Goal: Task Accomplishment & Management: Use online tool/utility

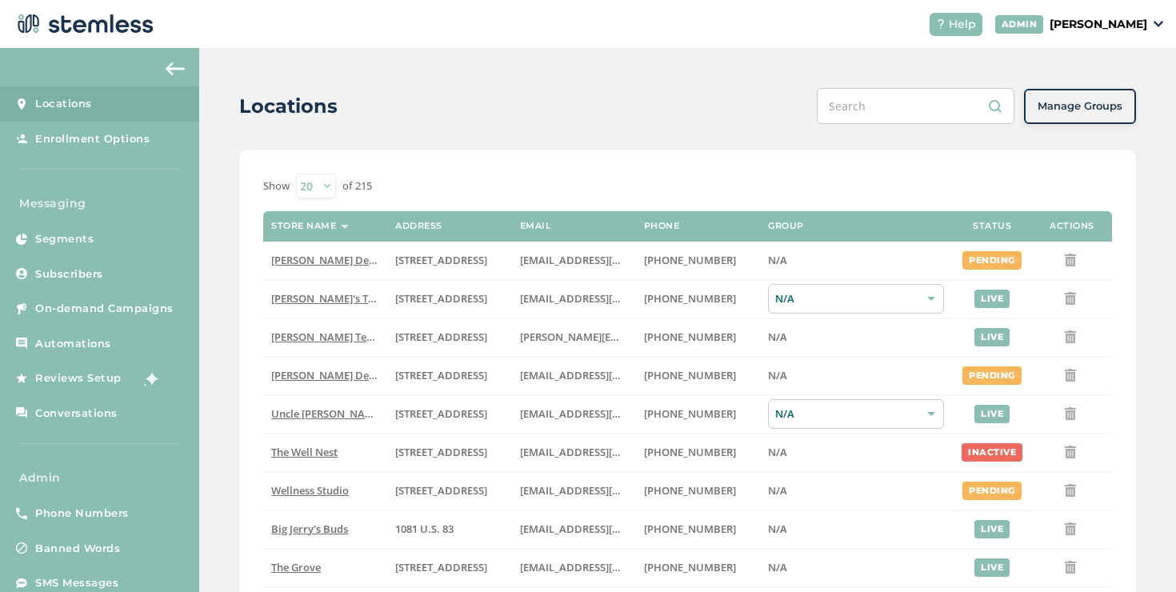
click at [1071, 30] on p "[PERSON_NAME]" at bounding box center [1098, 24] width 98 height 17
click at [1105, 114] on span "Impersonate" at bounding box center [1106, 116] width 78 height 16
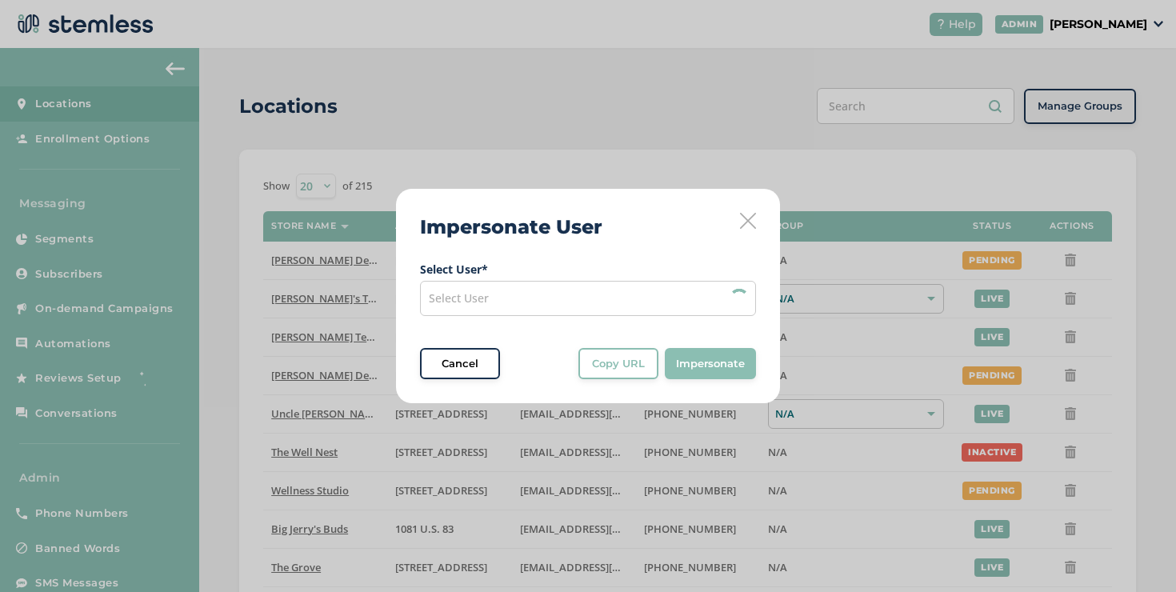
click at [644, 286] on div "Select User" at bounding box center [588, 298] width 336 height 35
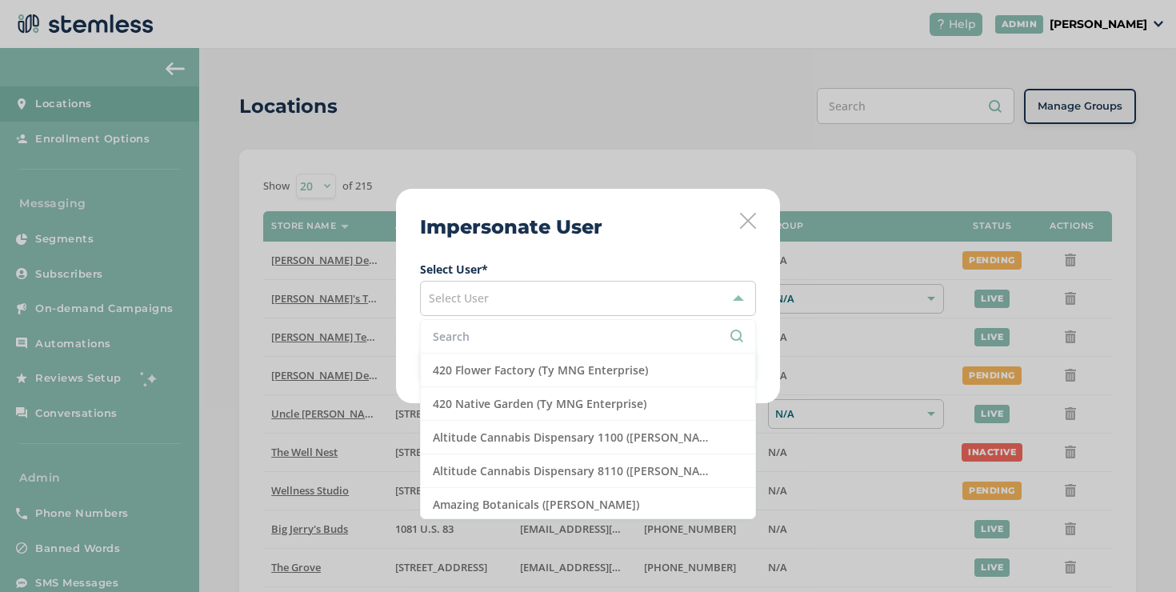
click at [589, 328] on input "text" at bounding box center [588, 336] width 310 height 17
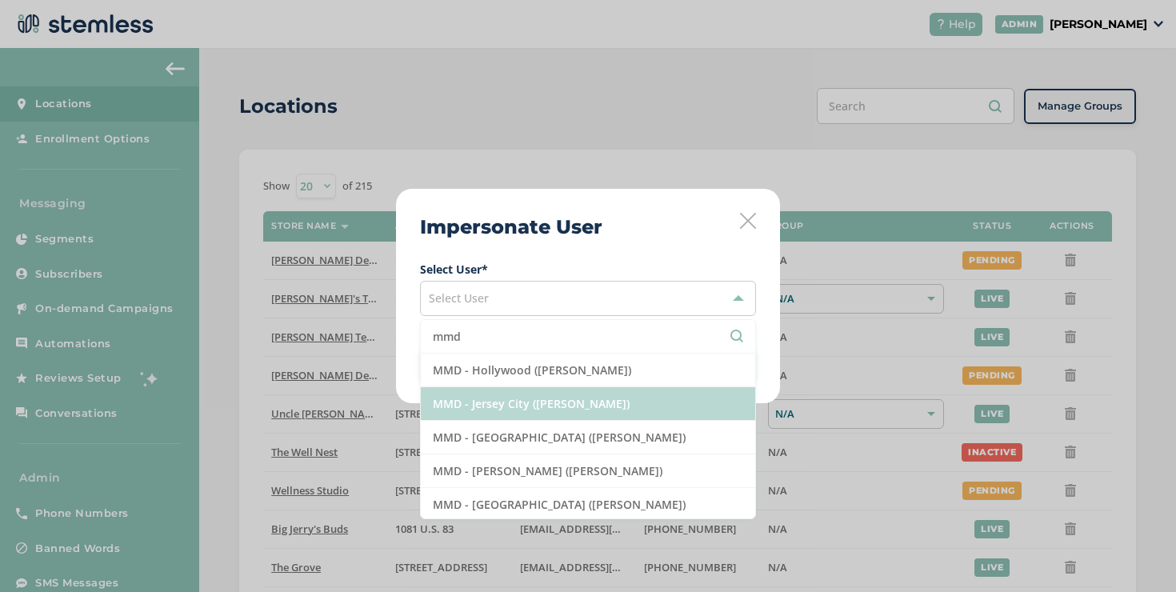
type input "mmd"
click at [556, 401] on li "MMD - Jersey City ([PERSON_NAME])" at bounding box center [588, 404] width 334 height 34
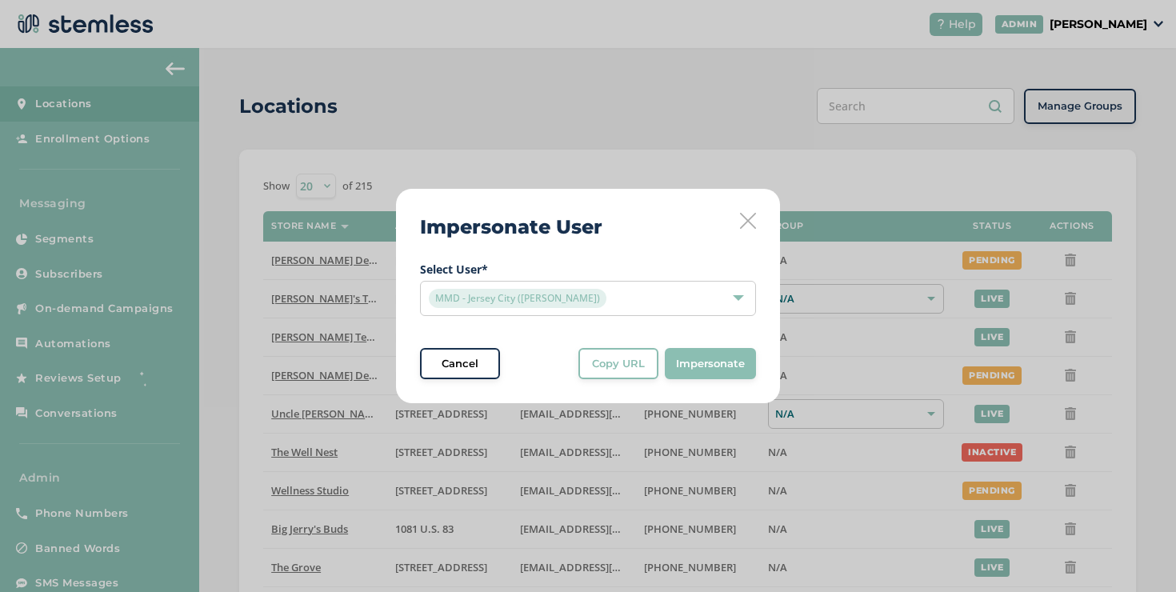
click at [624, 373] on button "Copy URL" at bounding box center [618, 364] width 80 height 32
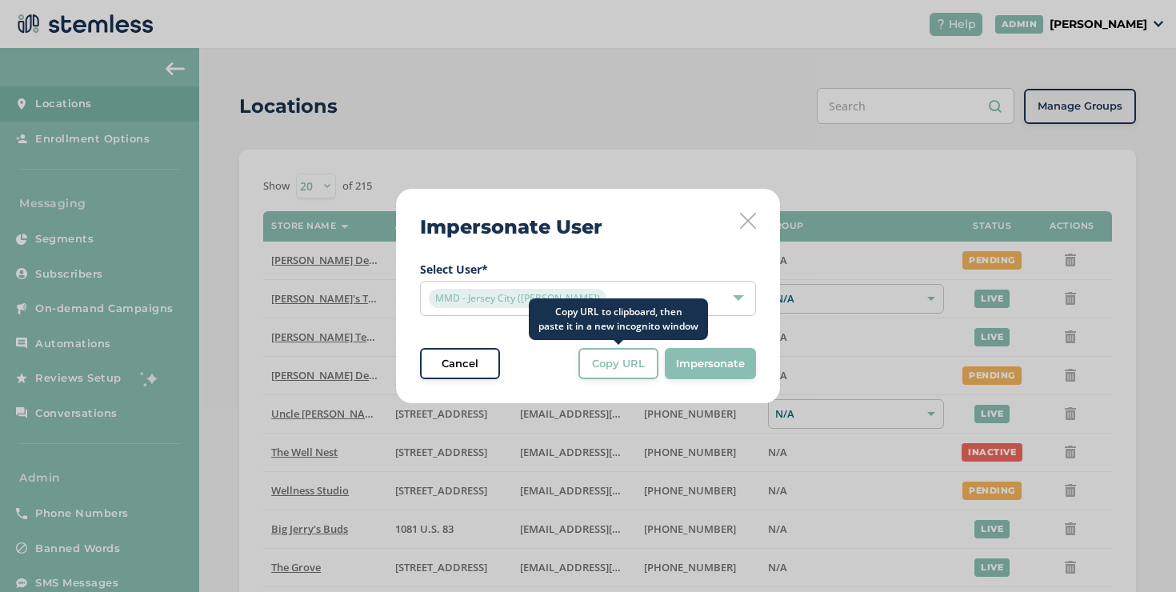
click at [627, 353] on button "Copy URL" at bounding box center [618, 364] width 80 height 32
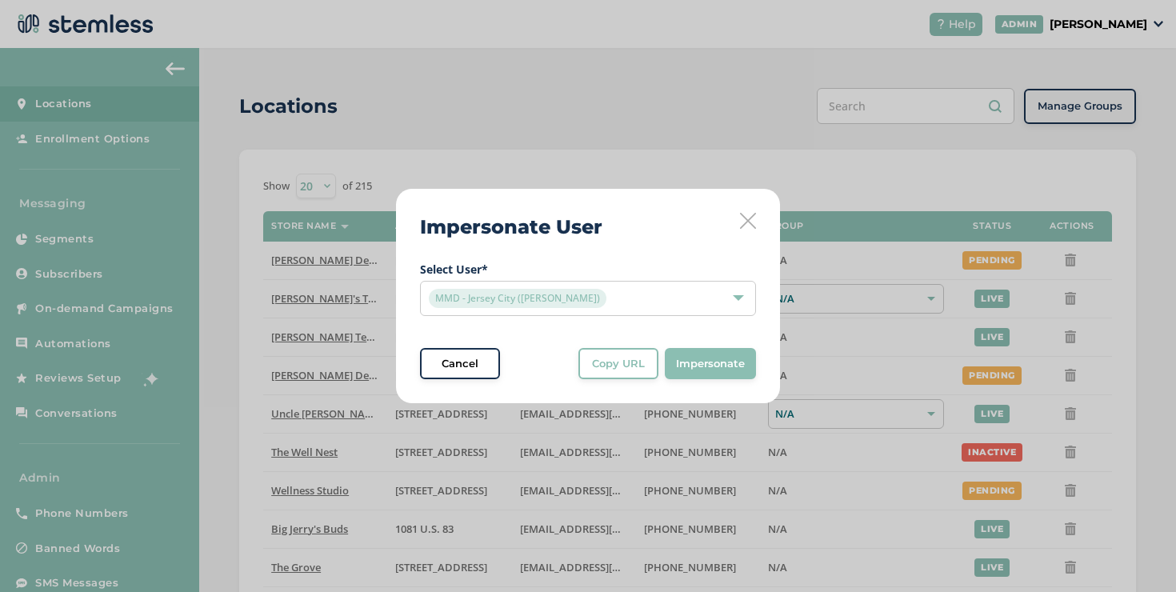
click at [644, 343] on span "Select User * MMD - [GEOGRAPHIC_DATA] ([PERSON_NAME]) Cancel Copy URL Copy URL …" at bounding box center [588, 320] width 336 height 119
click at [644, 352] on button "Copy URL" at bounding box center [618, 364] width 80 height 32
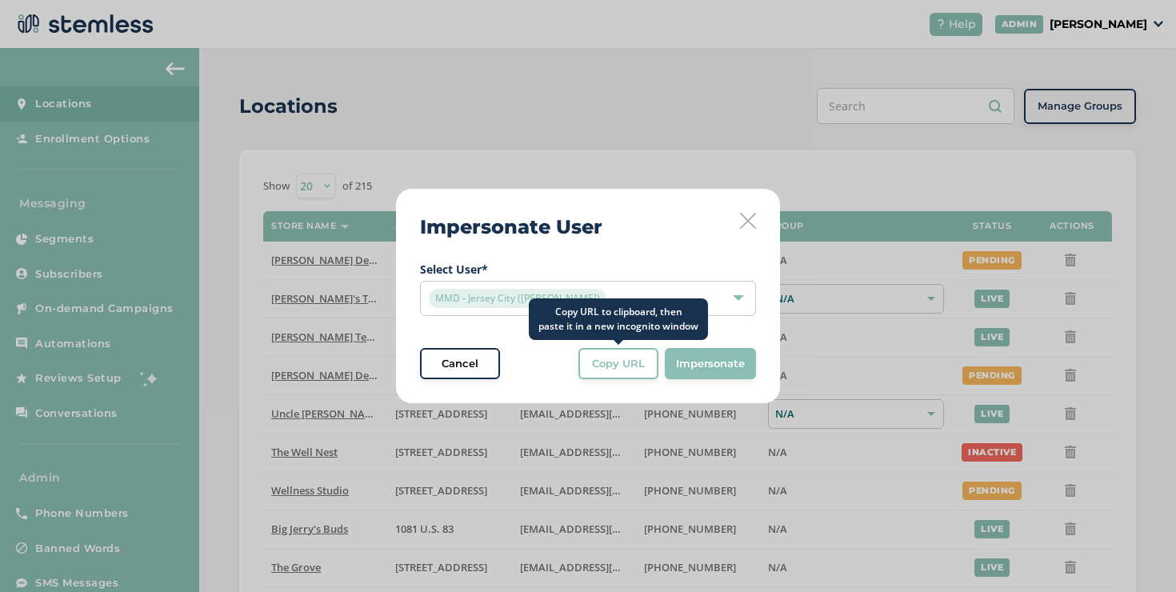
click at [582, 374] on button "Copy URL" at bounding box center [618, 364] width 80 height 32
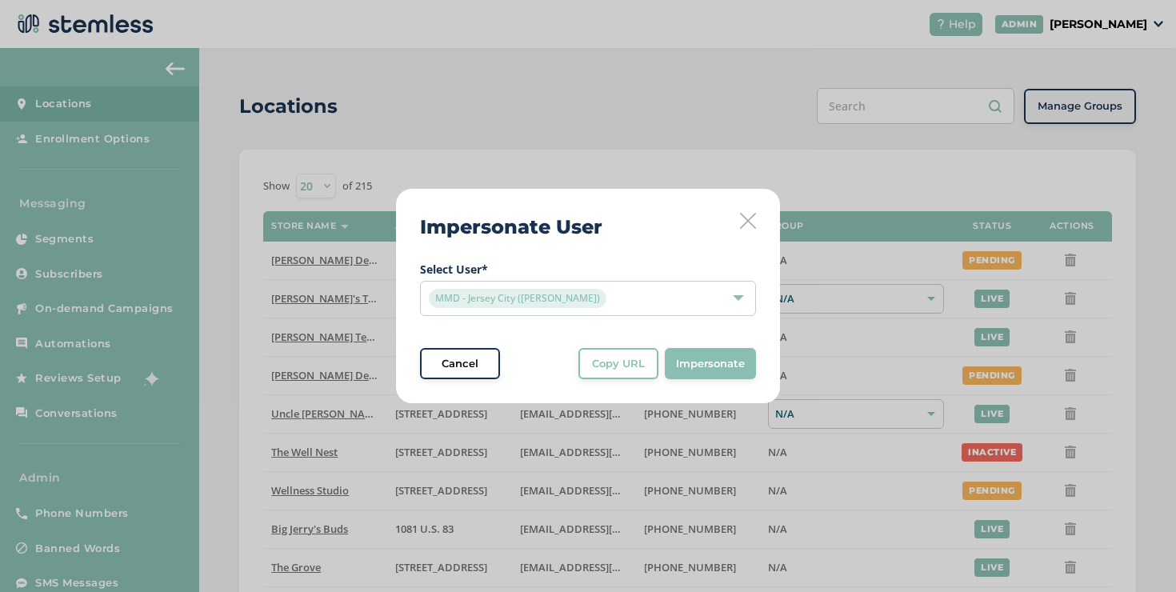
click at [745, 220] on icon at bounding box center [748, 221] width 16 height 16
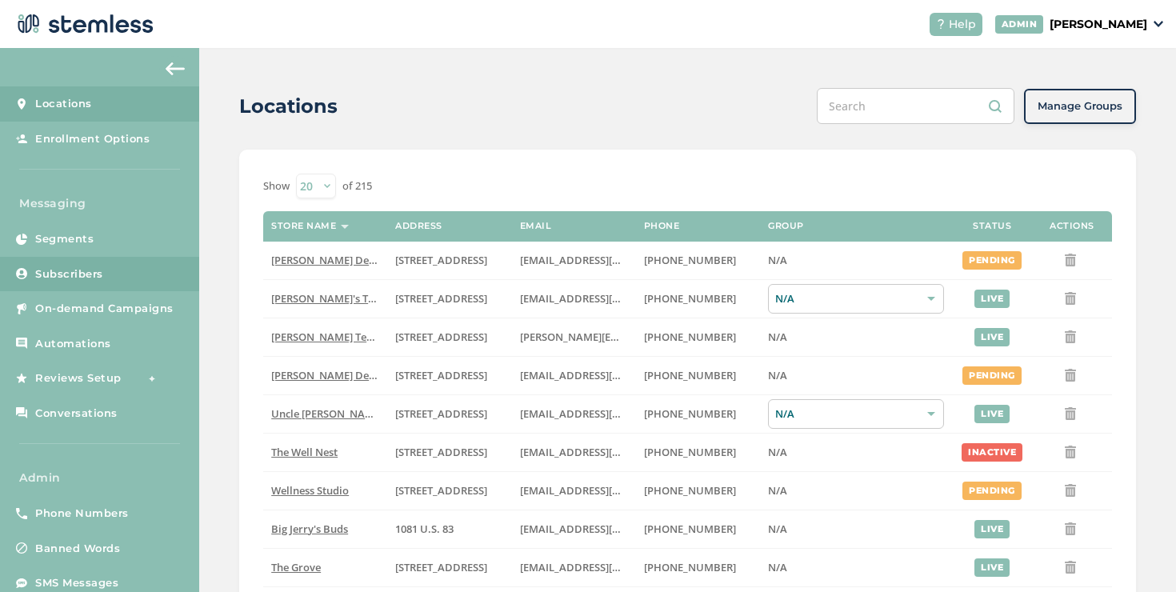
click at [142, 282] on link "Subscribers" at bounding box center [99, 274] width 199 height 35
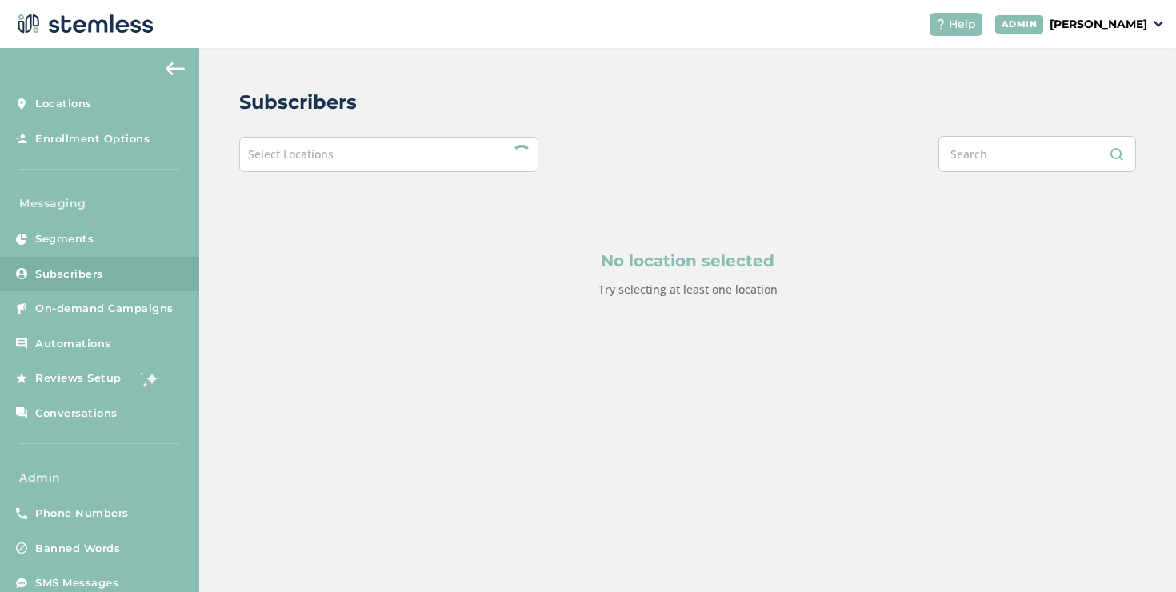
click at [418, 165] on div "Select Locations" at bounding box center [388, 154] width 299 height 35
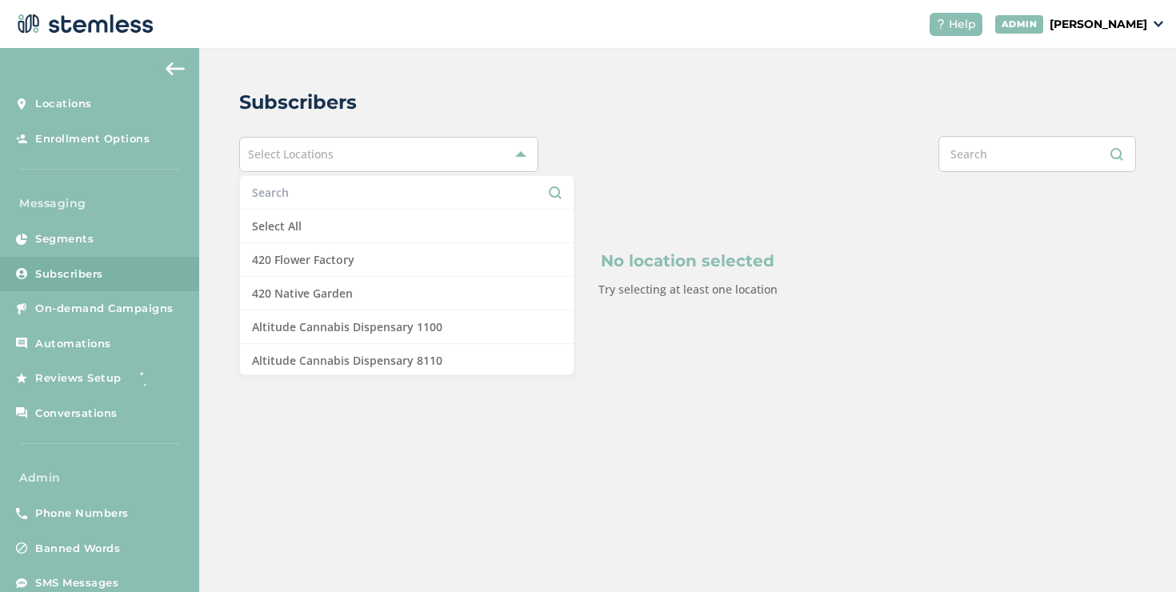
click at [336, 187] on input "text" at bounding box center [407, 192] width 310 height 17
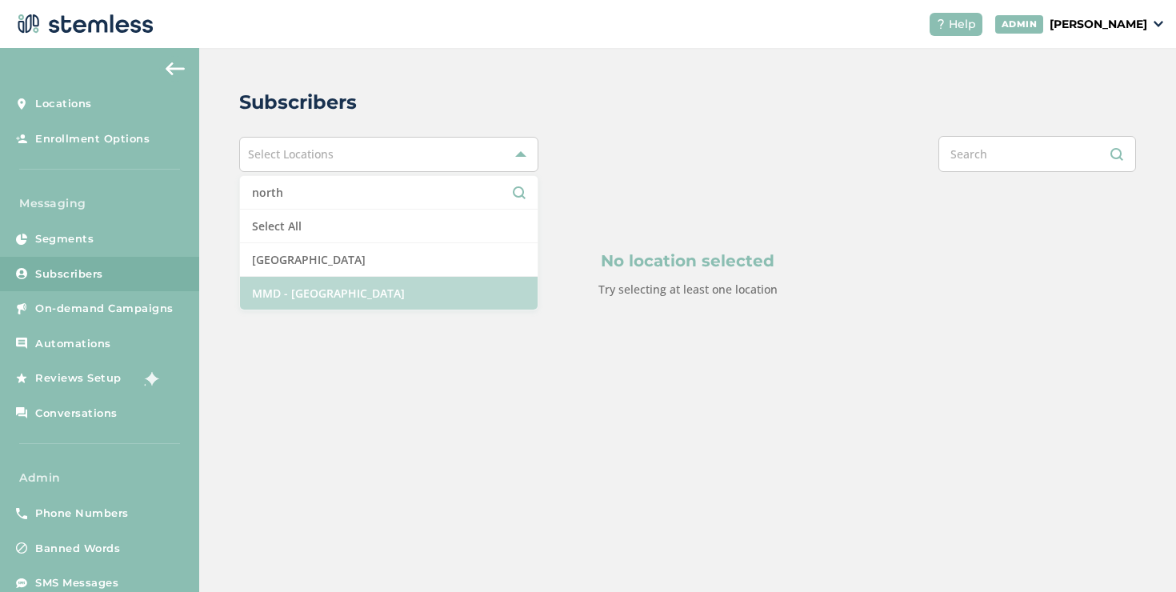
type input "north"
click at [337, 288] on li "MMD - [GEOGRAPHIC_DATA]" at bounding box center [389, 293] width 298 height 33
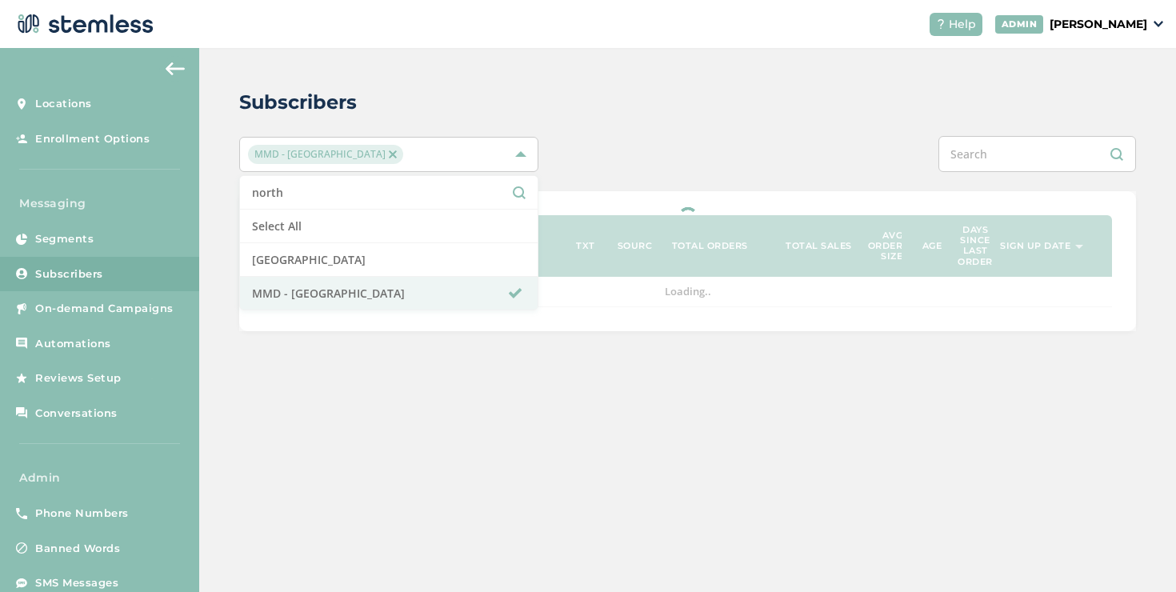
click at [645, 164] on div at bounding box center [874, 154] width 523 height 36
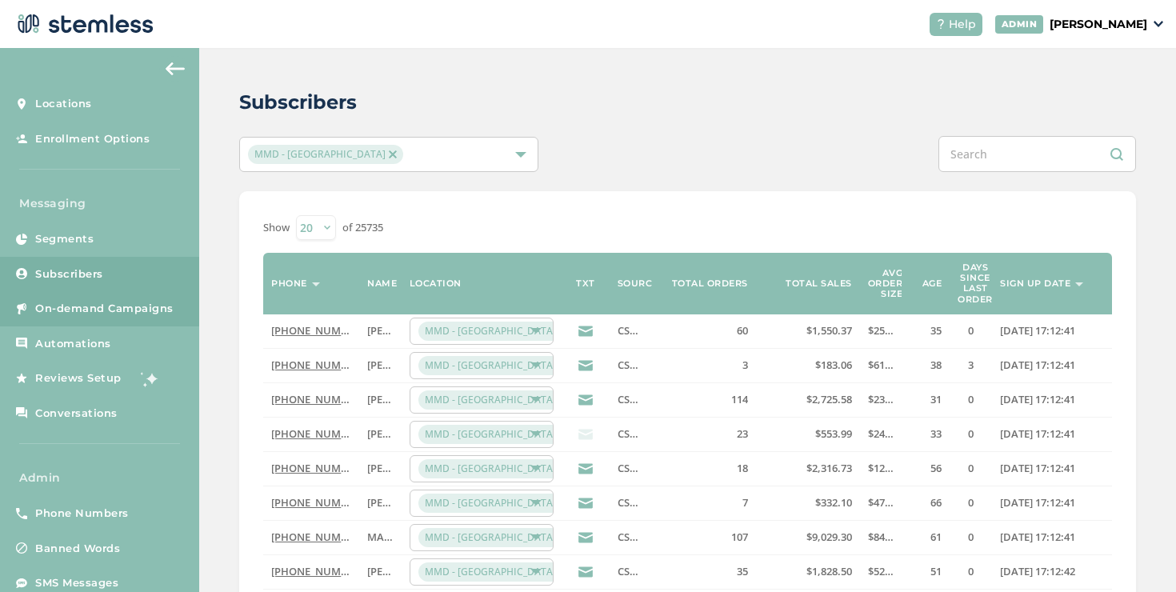
click at [124, 300] on link "On-demand Campaigns" at bounding box center [99, 308] width 199 height 35
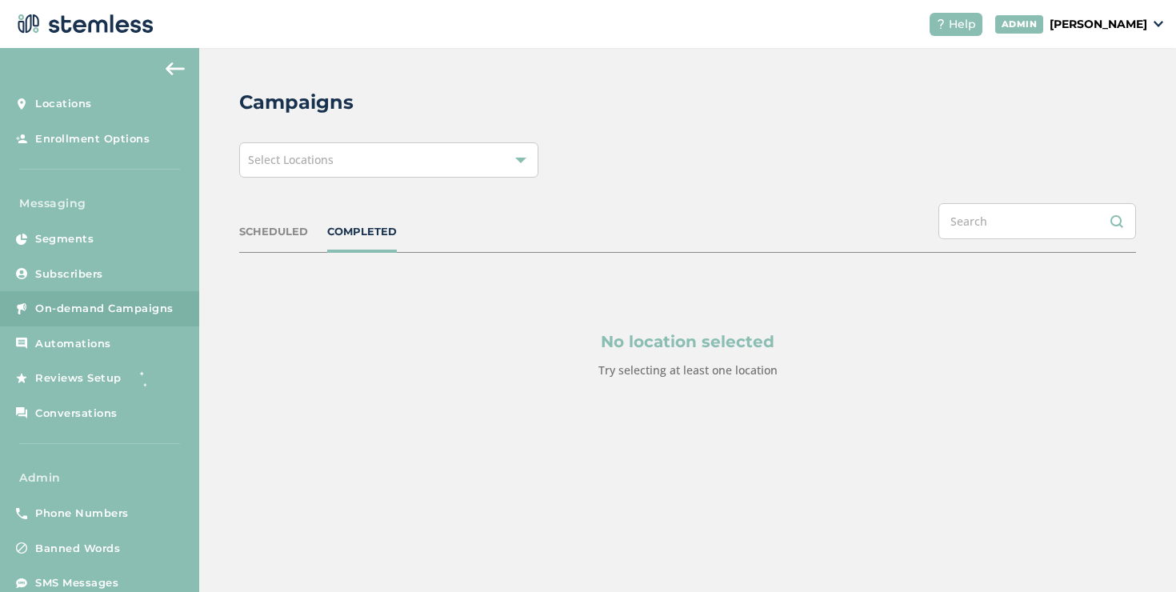
click at [425, 170] on div "Select Locations" at bounding box center [388, 159] width 299 height 35
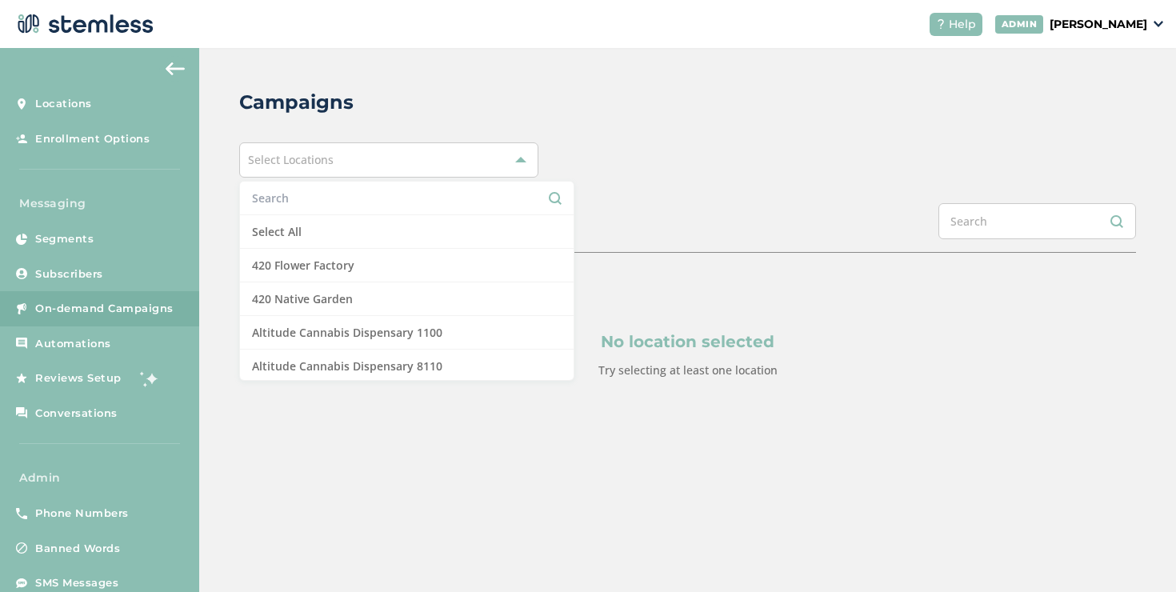
click at [1092, 30] on p "[PERSON_NAME]" at bounding box center [1098, 24] width 98 height 17
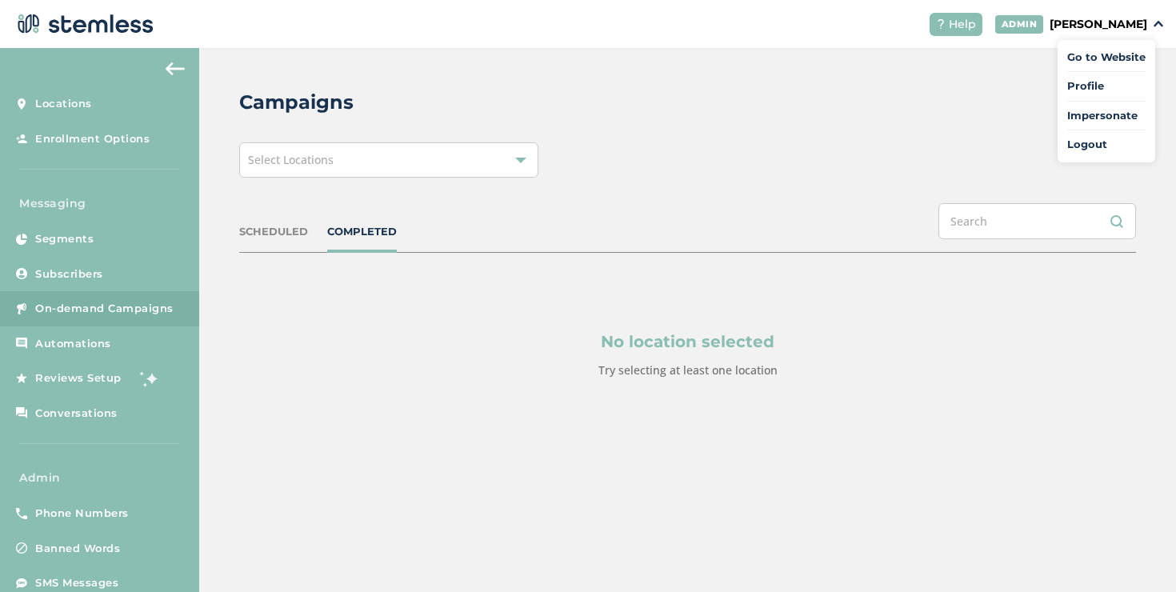
click at [1098, 106] on ul "Go to Website Profile Impersonate Logout" at bounding box center [1106, 101] width 98 height 122
click at [1080, 16] on p "[PERSON_NAME]" at bounding box center [1098, 24] width 98 height 17
click at [1103, 108] on span "Impersonate" at bounding box center [1106, 116] width 78 height 16
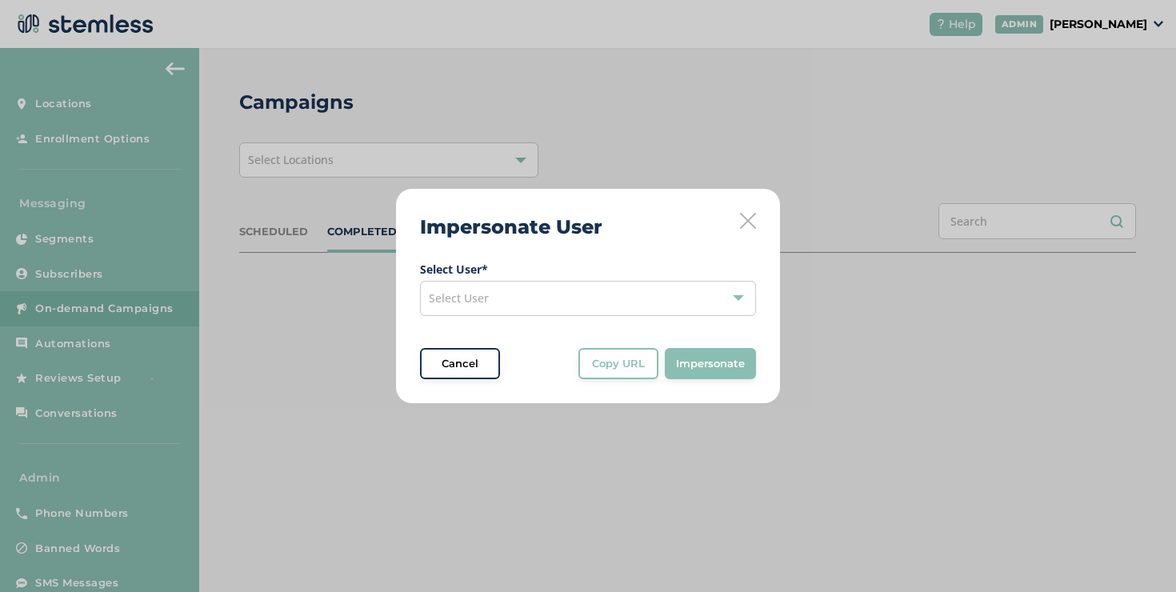
click at [601, 290] on div "Select User" at bounding box center [588, 298] width 336 height 35
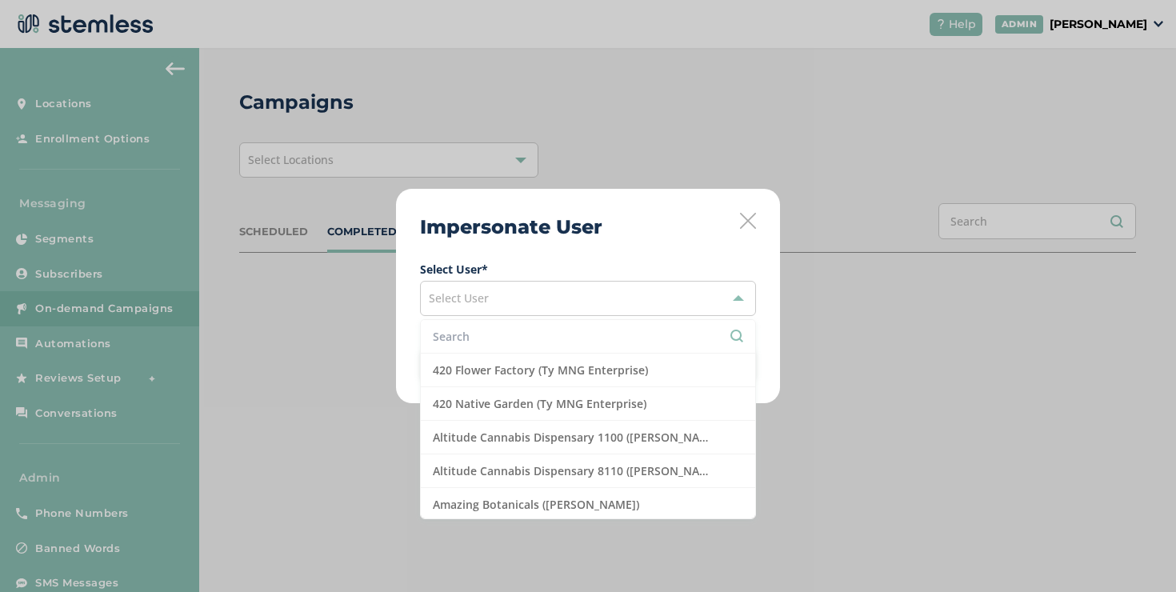
click at [505, 338] on input "text" at bounding box center [588, 336] width 310 height 17
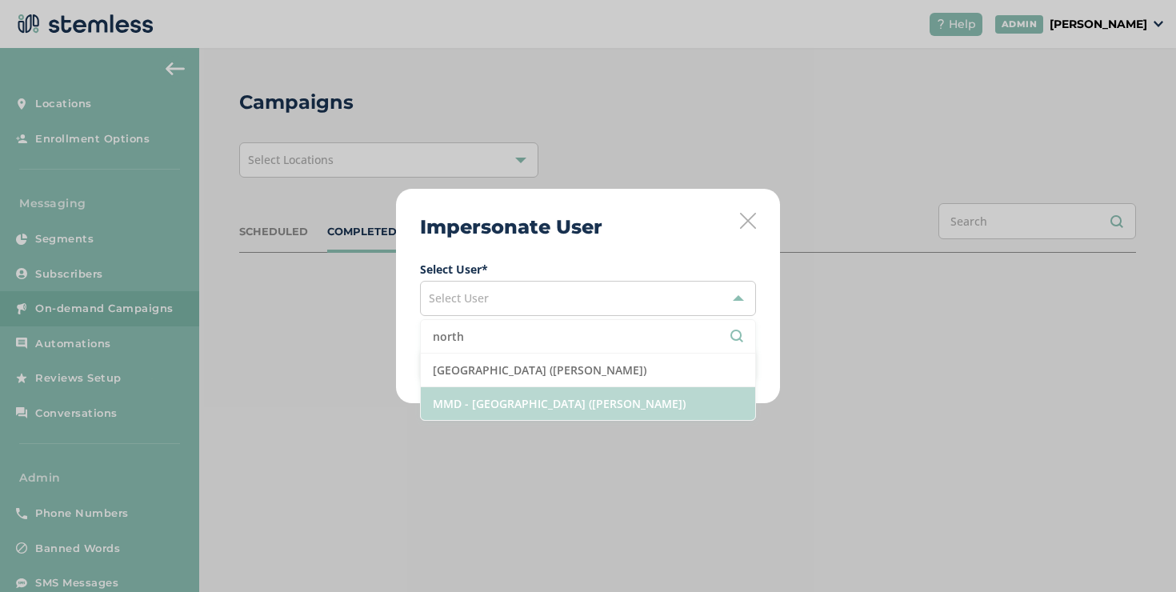
type input "north"
click at [540, 393] on li "MMD - [GEOGRAPHIC_DATA] ([PERSON_NAME])" at bounding box center [588, 403] width 334 height 33
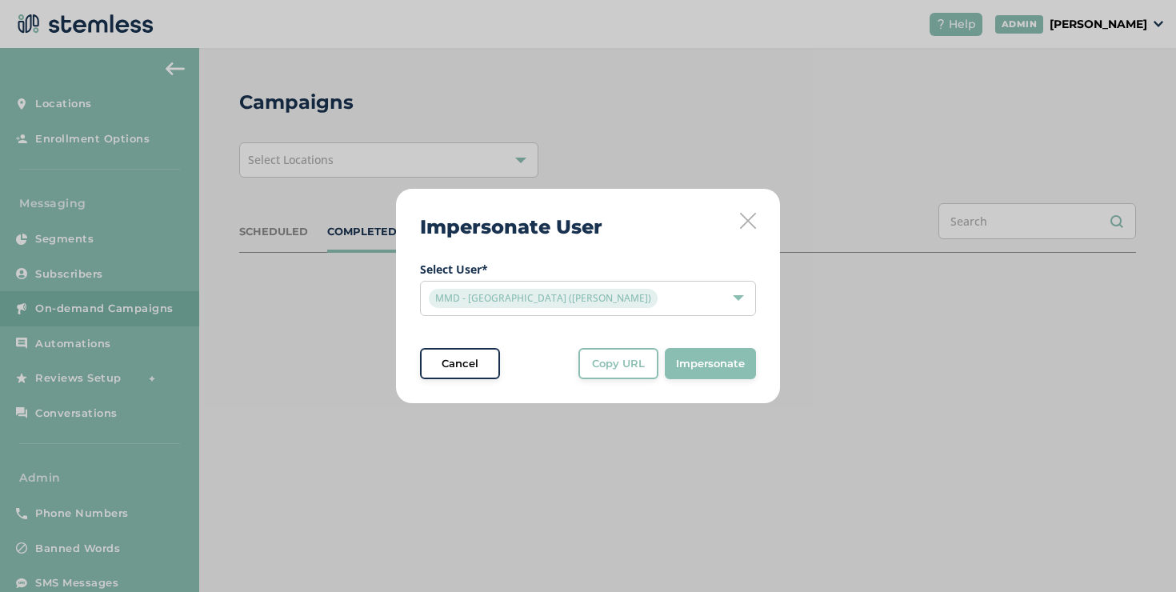
click at [629, 372] on button "Copy URL" at bounding box center [618, 364] width 80 height 32
click at [742, 221] on icon at bounding box center [748, 221] width 16 height 16
